Goal: Navigation & Orientation: Find specific page/section

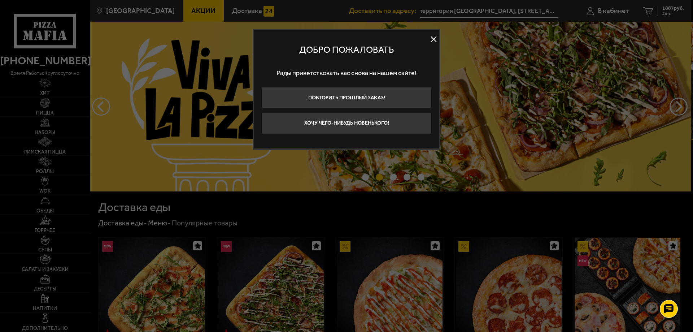
click at [435, 39] on button at bounding box center [433, 39] width 11 height 11
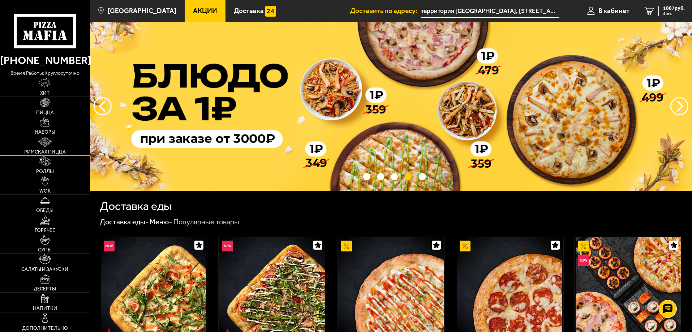
click at [28, 148] on link "Римская пицца" at bounding box center [45, 145] width 90 height 19
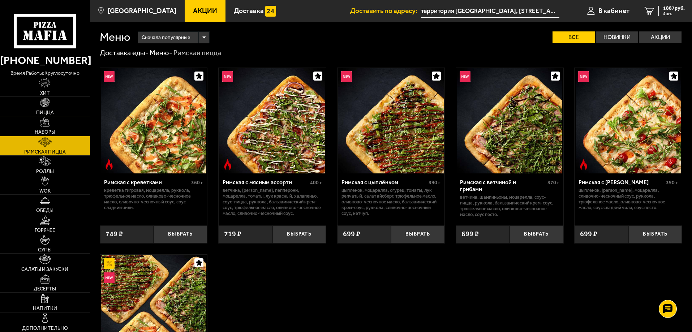
click at [49, 103] on img at bounding box center [45, 103] width 10 height 10
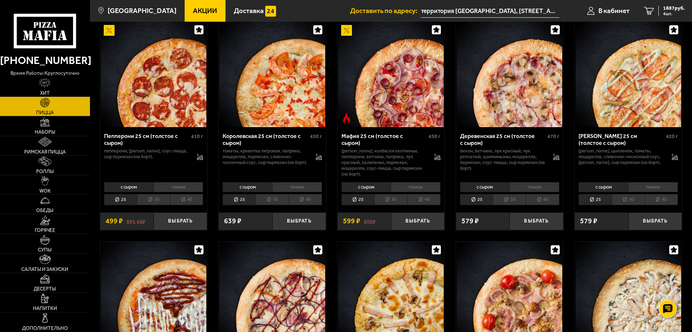
scroll to position [939, 0]
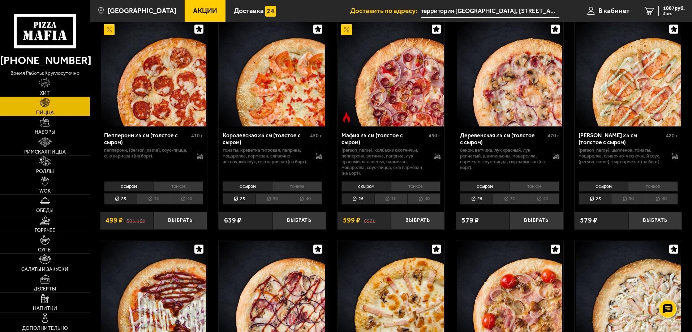
click at [307, 190] on li "тонкое" at bounding box center [297, 186] width 50 height 10
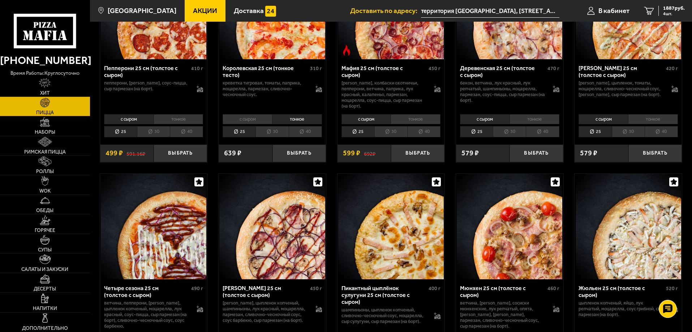
scroll to position [1011, 0]
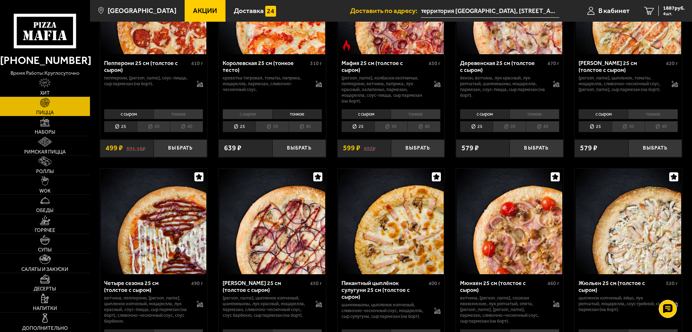
click at [294, 127] on li "40" at bounding box center [305, 126] width 33 height 11
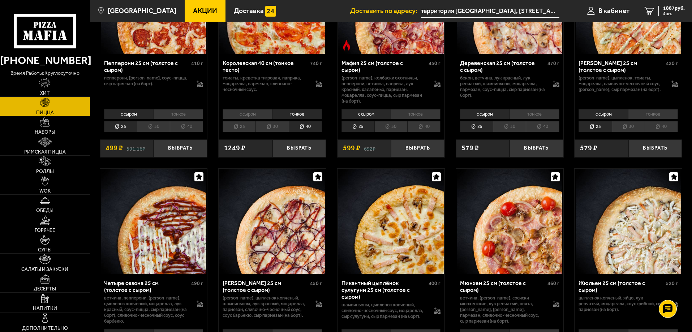
click at [263, 114] on li "с сыром" at bounding box center [246, 114] width 49 height 10
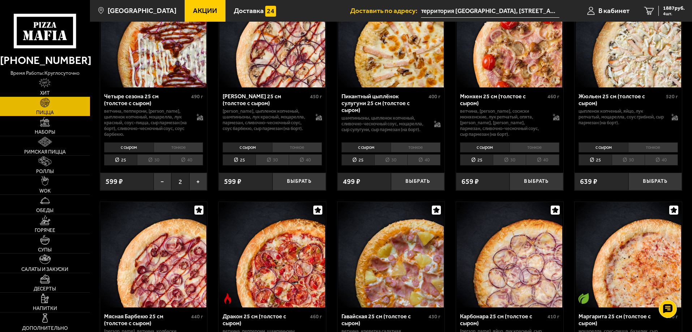
scroll to position [1264, 0]
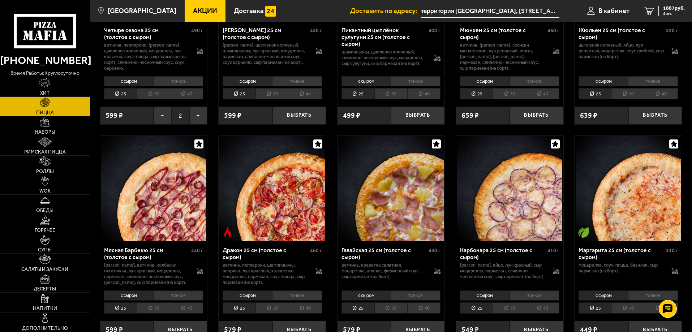
click at [51, 124] on link "Наборы" at bounding box center [45, 125] width 90 height 19
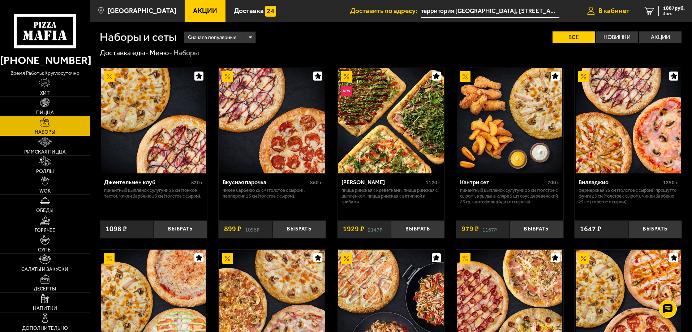
click at [607, 8] on span "В кабинет" at bounding box center [613, 10] width 31 height 7
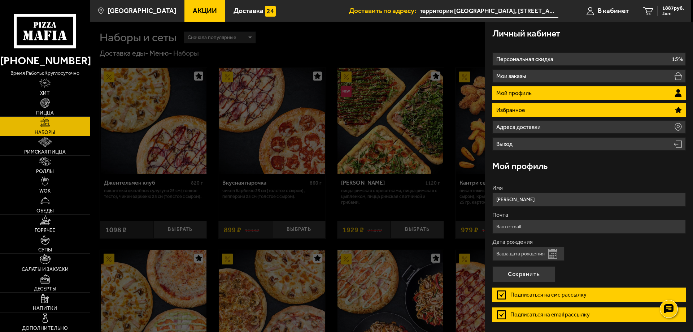
click at [633, 110] on li "Избранное" at bounding box center [590, 109] width 194 height 13
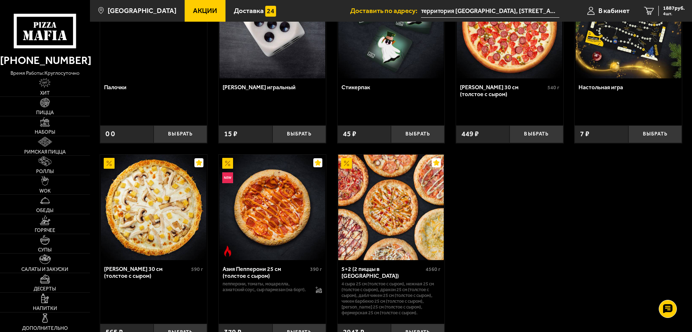
scroll to position [133, 0]
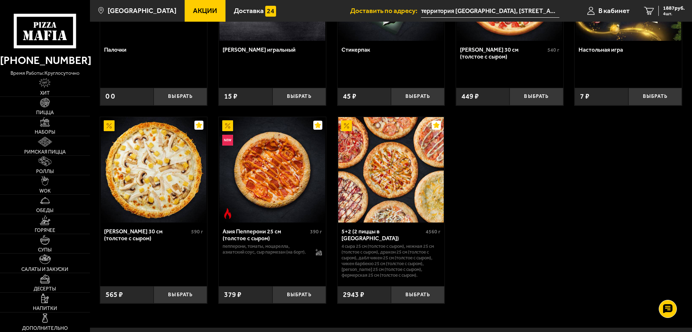
click at [428, 171] on img at bounding box center [390, 169] width 105 height 105
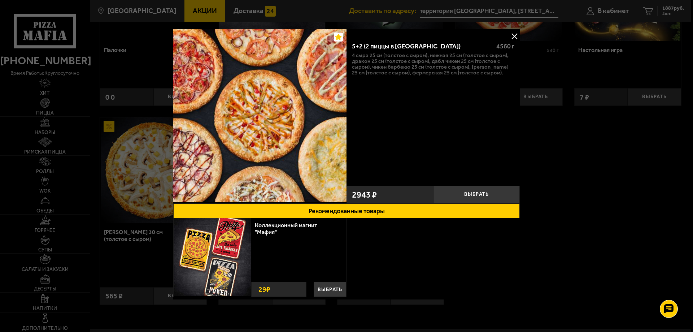
click at [514, 39] on button at bounding box center [514, 36] width 11 height 11
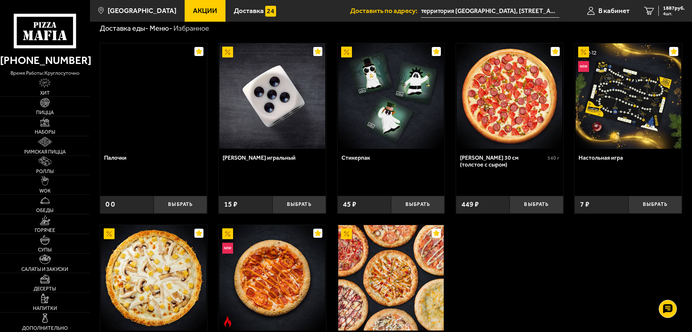
scroll to position [24, 0]
